Goal: Register for event/course

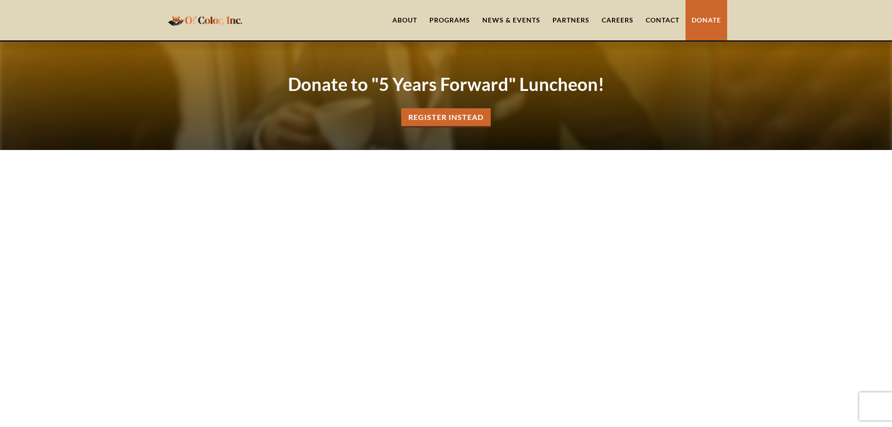
click at [434, 116] on link "REgister Instead" at bounding box center [445, 117] width 89 height 19
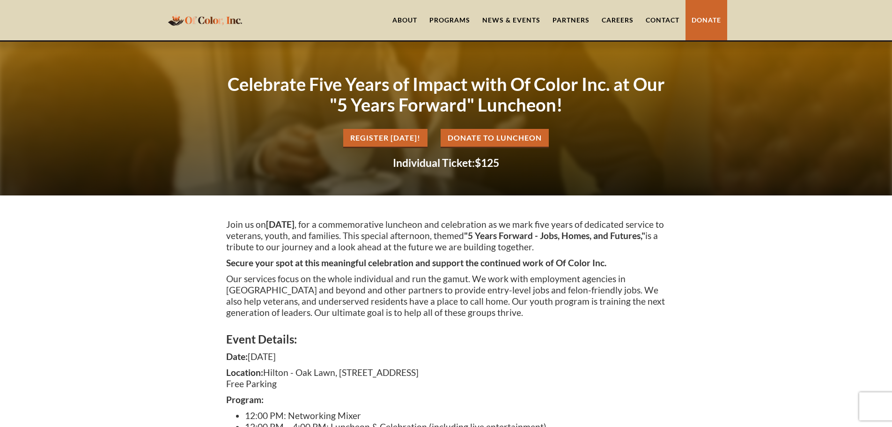
click at [383, 135] on link "REgister Today!" at bounding box center [385, 138] width 84 height 19
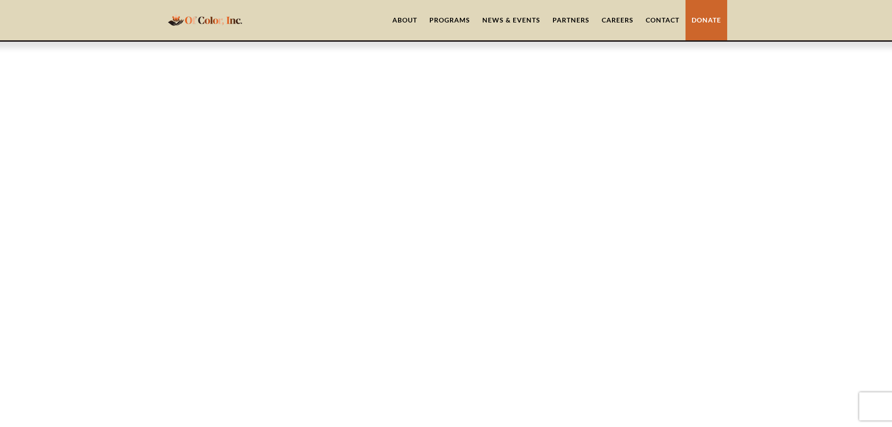
scroll to position [826, 0]
click at [731, 214] on div "What to Expect: Your ticket to this celebratory event includes a delicious meal…" at bounding box center [446, 122] width 892 height 811
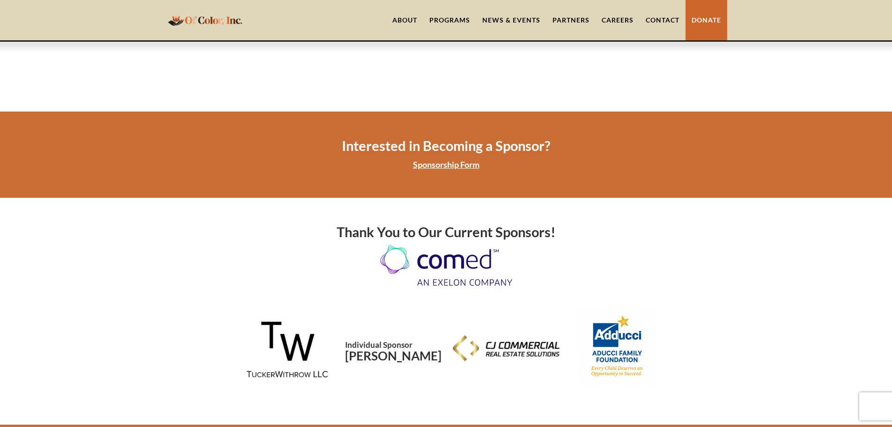
scroll to position [779, 0]
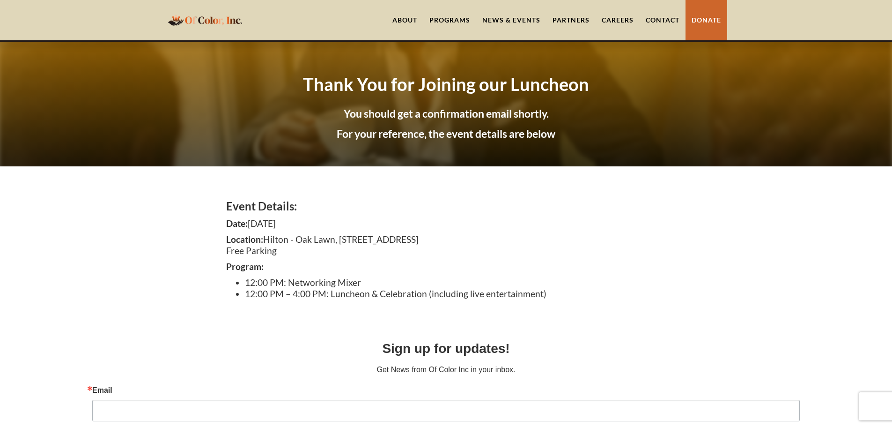
click at [698, 17] on link "Donate" at bounding box center [707, 20] width 42 height 40
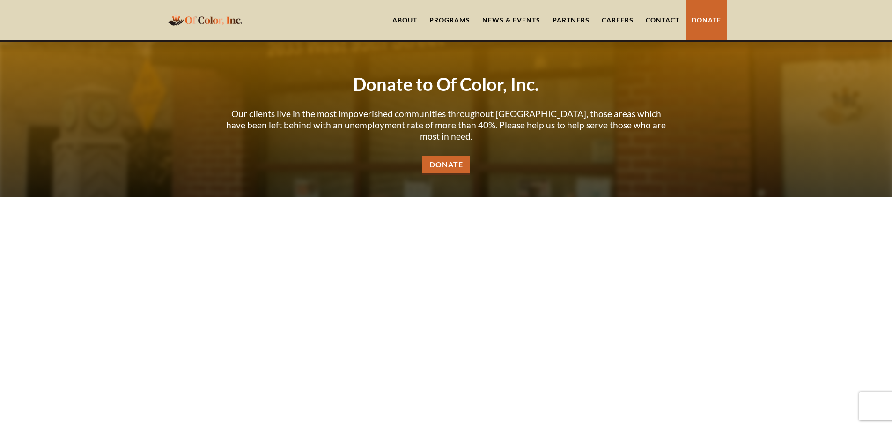
click at [445, 156] on link "Donate" at bounding box center [446, 165] width 48 height 19
click at [229, 20] on img "home" at bounding box center [205, 20] width 80 height 18
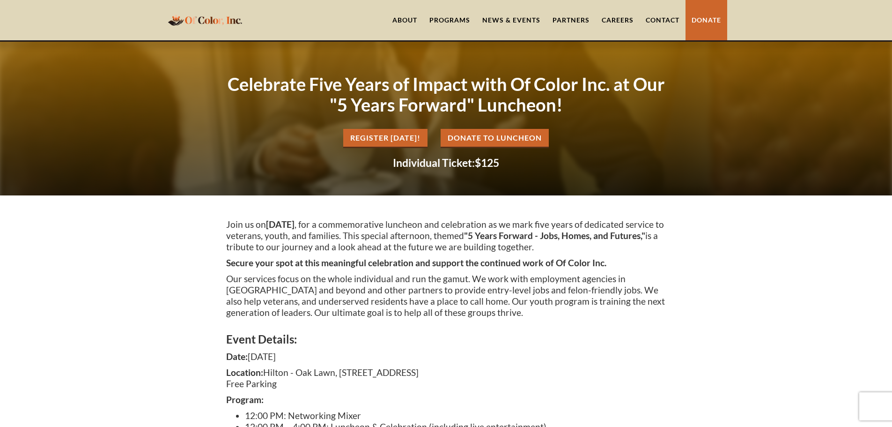
click at [399, 136] on link "REgister [DATE]!" at bounding box center [385, 138] width 84 height 19
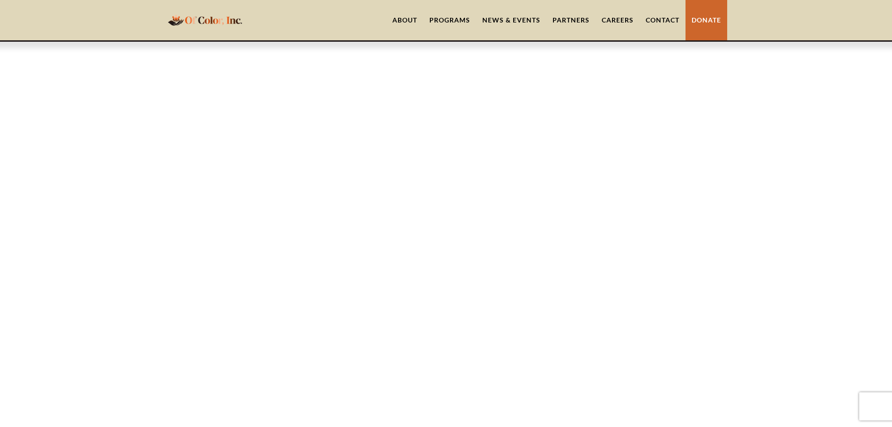
scroll to position [967, 0]
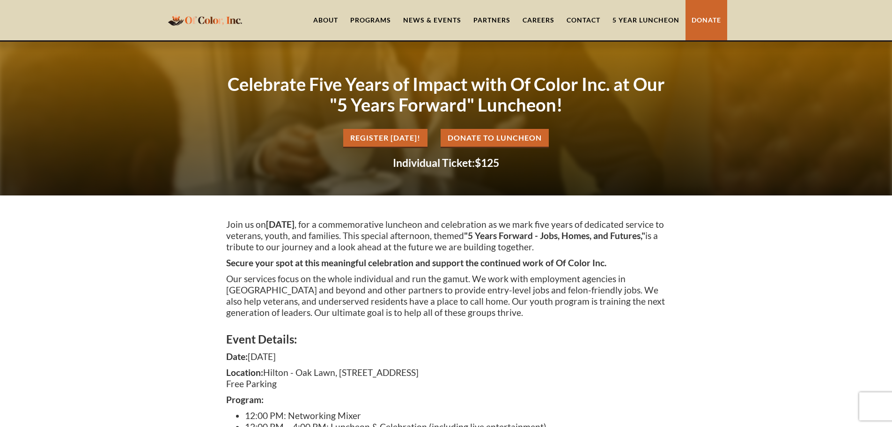
click at [637, 18] on link "5 Year Luncheon" at bounding box center [646, 20] width 79 height 40
click at [325, 21] on link "About" at bounding box center [325, 20] width 37 height 40
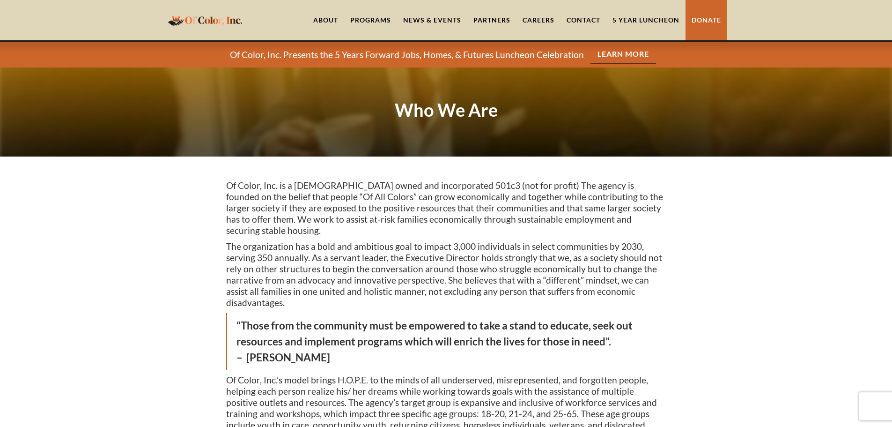
click at [660, 24] on link "5 Year Luncheon" at bounding box center [646, 20] width 79 height 40
